Goal: Communication & Community: Share content

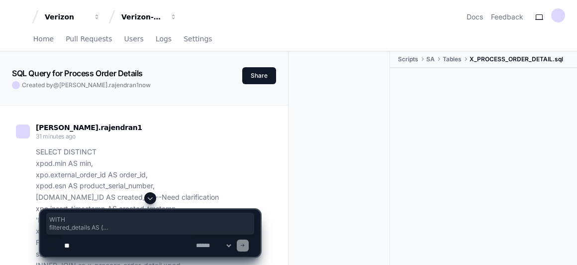
scroll to position [6036, 0]
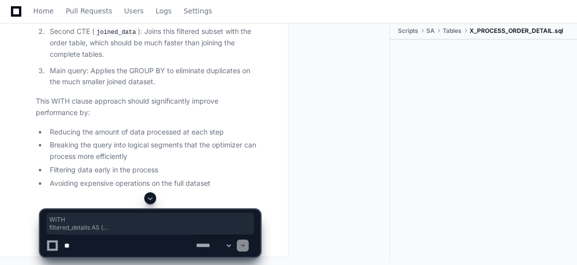
click at [153, 242] on textarea at bounding box center [128, 245] width 132 height 22
click at [141, 250] on textarea at bounding box center [128, 245] width 132 height 22
click at [120, 242] on textarea at bounding box center [128, 245] width 132 height 22
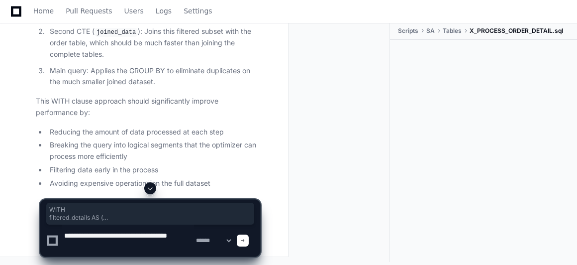
type textarea "**********"
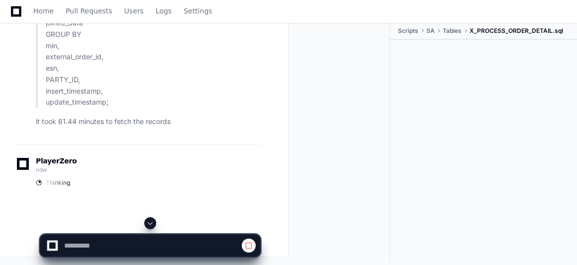
click at [151, 219] on span at bounding box center [150, 223] width 8 height 8
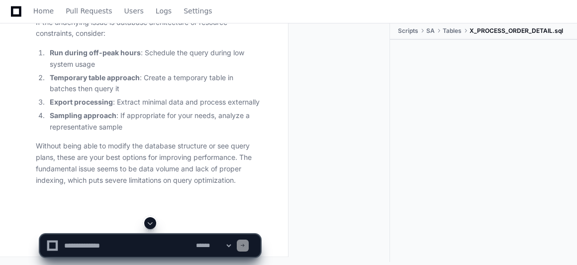
click at [150, 223] on span at bounding box center [150, 223] width 8 height 8
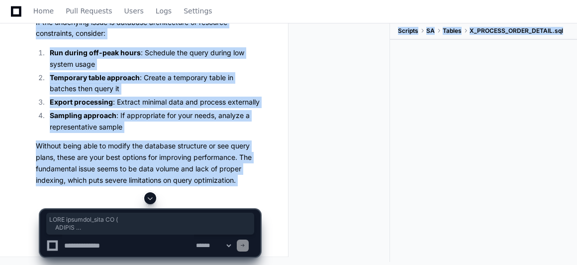
drag, startPoint x: 46, startPoint y: 101, endPoint x: 118, endPoint y: 183, distance: 109.3
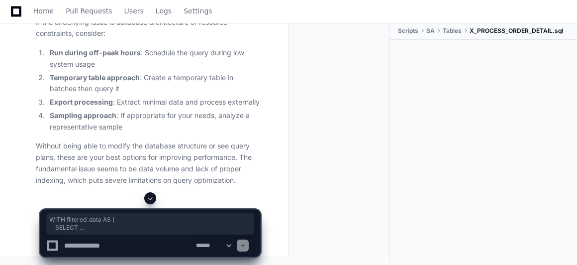
drag, startPoint x: 42, startPoint y: 55, endPoint x: 102, endPoint y: 186, distance: 144.0
copy div "WITH filtered_data AS ( SELECT xpod.min AS min, xpo.external_order_id AS order_…"
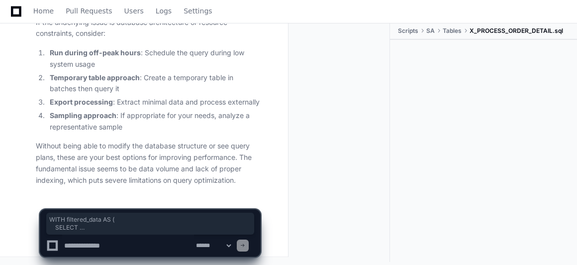
click at [149, 196] on app-app-chat-input "**********" at bounding box center [150, 224] width 221 height 65
